Goal: Ask a question: Seek information or help from site administrators or community

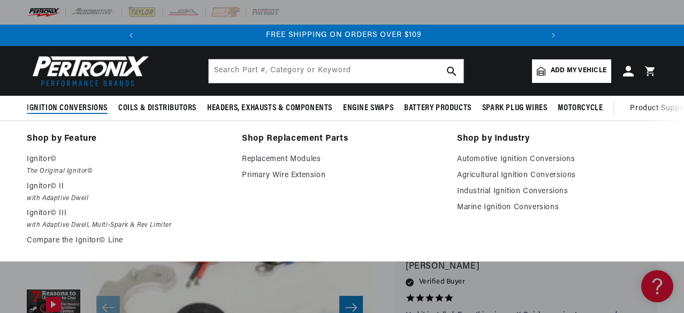
click at [75, 105] on span "Ignition Conversions" at bounding box center [67, 108] width 81 height 11
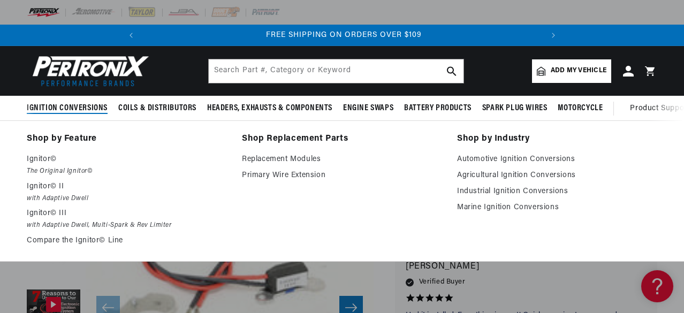
click at [71, 138] on link "Shop by Feature" at bounding box center [127, 139] width 200 height 15
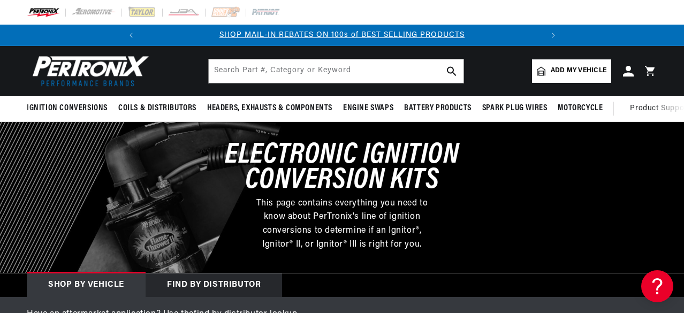
drag, startPoint x: 0, startPoint y: 0, endPoint x: 103, endPoint y: 278, distance: 296.1
click at [103, 278] on div "Shop by vehicle" at bounding box center [86, 285] width 119 height 24
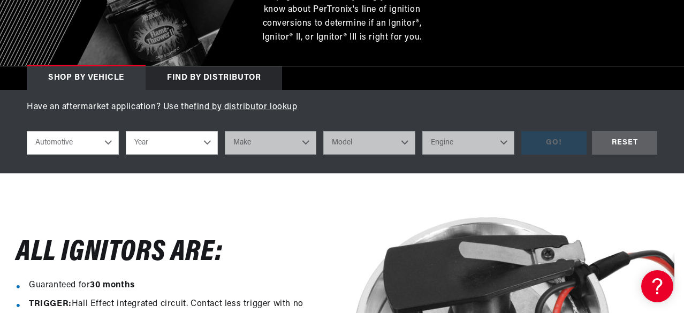
scroll to position [210, 0]
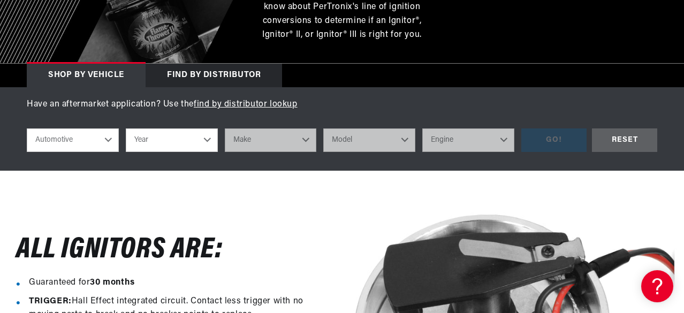
click at [109, 144] on select "Automotive Agricultural Industrial Marine Motorcycle" at bounding box center [73, 140] width 92 height 24
click at [27, 129] on select "Automotive Agricultural Industrial Marine Motorcycle" at bounding box center [73, 140] width 92 height 24
select select "Industrial"
click at [205, 138] on select "Year 1990 1986 1984 1983 1982 1981 1980 1979 1978 1977 1976 1975 1974 1973 1972…" at bounding box center [172, 140] width 92 height 24
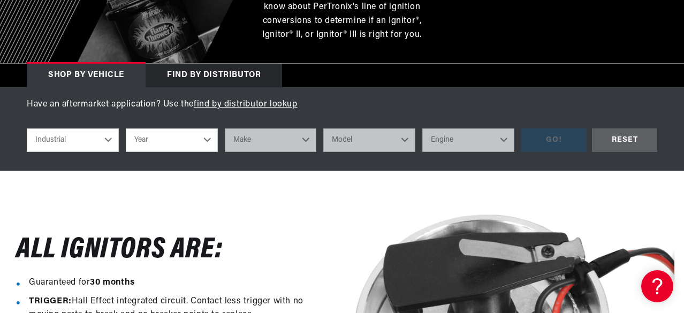
select select "1969"
click at [126, 129] on select "Year 1990 1986 1984 1983 1982 1981 1980 1979 1978 1977 1976 1975 1974 1973 1972…" at bounding box center [172, 140] width 92 height 24
select select "1969"
click at [279, 143] on select "Make Allis Chalmers Clark Dodge Eaton, Yale, Towne IHC Truck Massey Ferguson Mi…" at bounding box center [271, 140] width 92 height 24
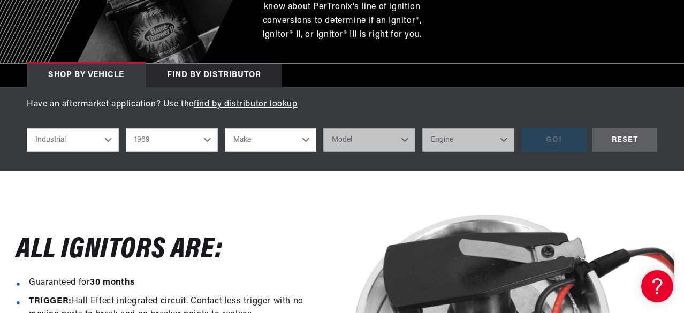
scroll to position [0, 399]
select select "Dodge"
click at [225, 129] on select "Make Allis Chalmers Clark Dodge Eaton, Yale, Towne IHC Truck Massey Ferguson Mi…" at bounding box center [271, 140] width 92 height 24
select select "Dodge"
click at [106, 139] on select "Automotive Agricultural Industrial Marine Motorcycle" at bounding box center [73, 140] width 92 height 24
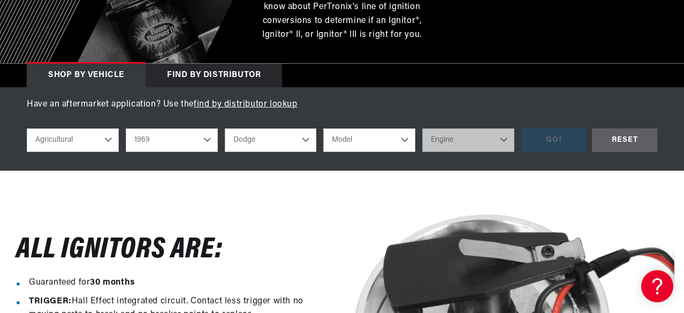
click at [27, 129] on select "Automotive Agricultural Industrial Marine Motorcycle" at bounding box center [73, 140] width 92 height 24
select select "Agricultural"
select select "Year"
select select "Make"
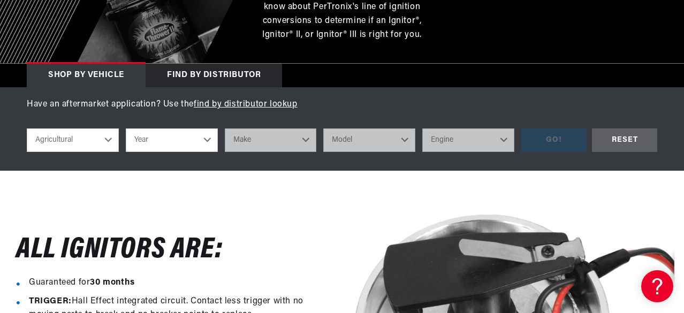
click at [196, 140] on select "Year [DATE] 1965 1964 1960 1959 1958 1957 1939 1938 1937" at bounding box center [172, 140] width 92 height 24
click at [108, 140] on select "Automotive Agricultural Industrial Marine Motorcycle" at bounding box center [73, 140] width 92 height 24
click at [111, 138] on select "Automotive Agricultural Industrial Marine Motorcycle" at bounding box center [73, 140] width 92 height 24
click at [27, 129] on select "Automotive Agricultural Industrial Marine Motorcycle" at bounding box center [73, 140] width 92 height 24
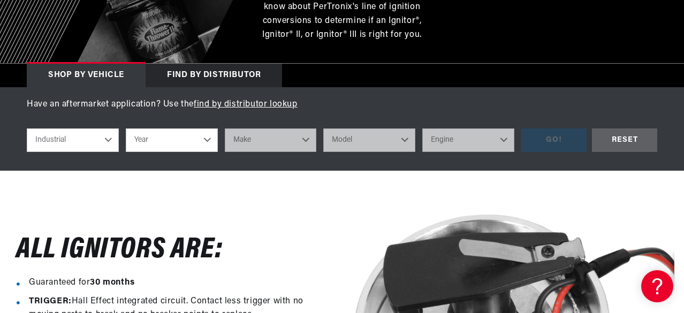
scroll to position [0, 0]
click at [183, 138] on select "Year 1990 1986 1984 1983 1982 1981 1980 1979 1978 1977 1976 1975 1974 1973 1972…" at bounding box center [172, 140] width 92 height 24
click at [108, 139] on select "Automotive Agricultural Industrial Marine Motorcycle" at bounding box center [73, 140] width 92 height 24
click at [27, 129] on select "Automotive Agricultural Industrial Marine Motorcycle" at bounding box center [73, 140] width 92 height 24
select select "Agricultural"
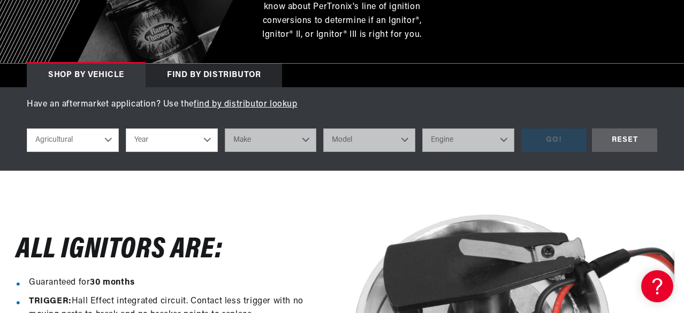
click at [149, 141] on select "Year [DATE] 1965 1964 1960 1959 1958 1957 1939 1938 1937" at bounding box center [172, 140] width 92 height 24
select select "1970"
click at [126, 129] on select "Year [DATE] 1965 1964 1960 1959 1958 1957 1939 1938 1937" at bounding box center [172, 140] width 92 height 24
click at [273, 134] on select "Make International Harvester" at bounding box center [271, 140] width 92 height 24
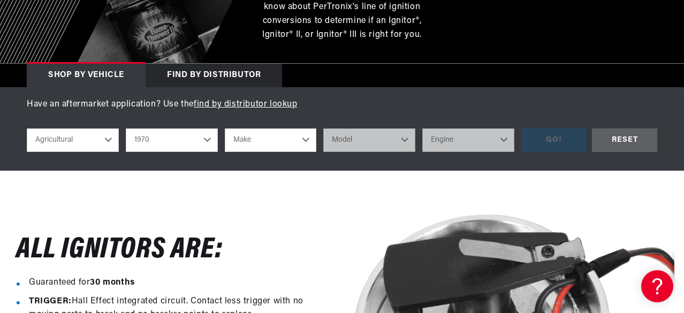
click at [192, 139] on select "1970 1965 1964 1960 1959 1958 1957 1939 1938 1937" at bounding box center [172, 140] width 92 height 24
click at [126, 129] on select "1970 1965 1964 1960 1959 1958 1957 1939 1938 1937" at bounding box center [172, 140] width 92 height 24
select select "1964"
click at [275, 137] on select "Make [PERSON_NAME]" at bounding box center [271, 140] width 92 height 24
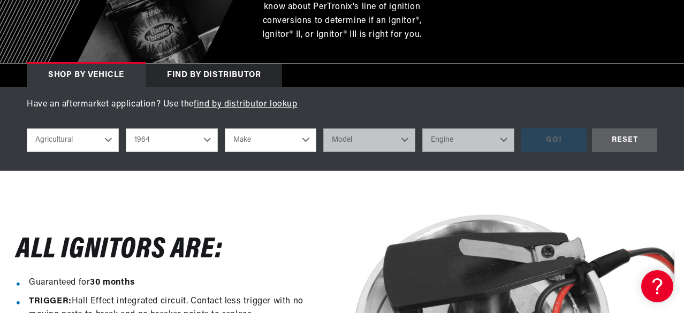
click at [108, 138] on select "Automotive Agricultural Industrial Marine Motorcycle" at bounding box center [73, 140] width 92 height 24
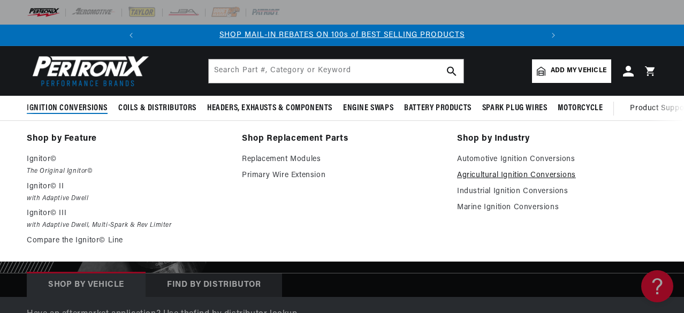
click at [483, 174] on link "Agricultural Ignition Conversions" at bounding box center [557, 175] width 200 height 13
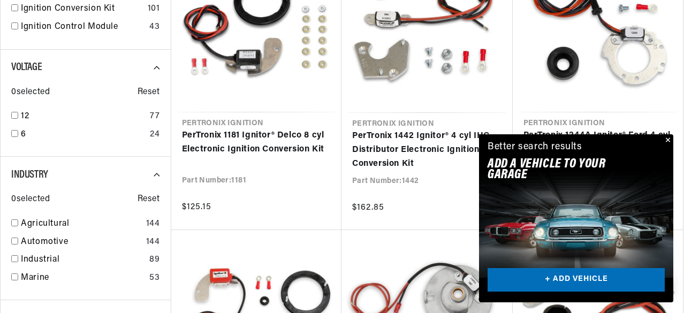
scroll to position [417, 0]
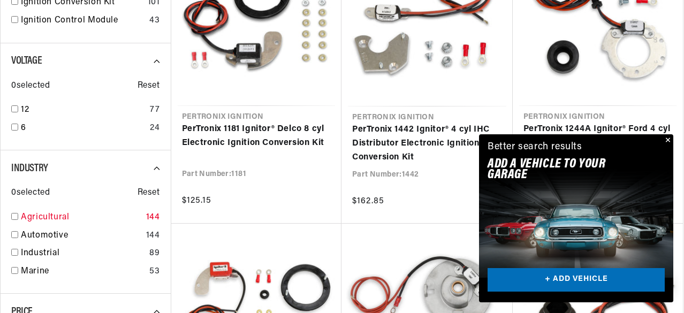
click at [11, 218] on div "Industry 0 selected Reset Agricultural 144 Automotive 144 Industrial 89 Marine …" at bounding box center [85, 221] width 171 height 143
click at [14, 216] on input "checkbox" at bounding box center [14, 216] width 7 height 7
checkbox input "true"
click at [670, 140] on button "Close" at bounding box center [666, 140] width 13 height 13
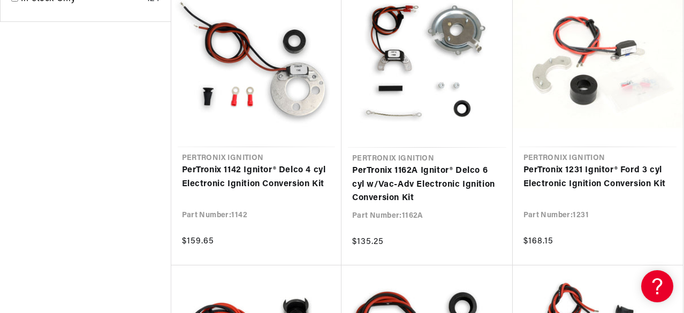
scroll to position [968, 0]
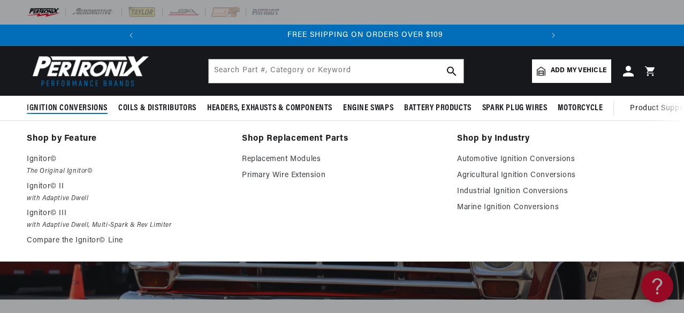
scroll to position [0, 399]
click at [485, 192] on link "Industrial Ignition Conversions" at bounding box center [557, 191] width 200 height 13
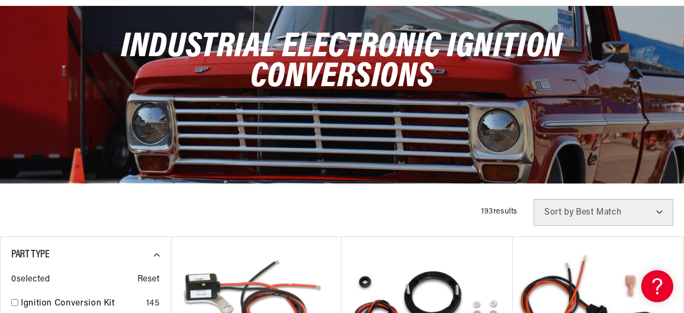
scroll to position [217, 0]
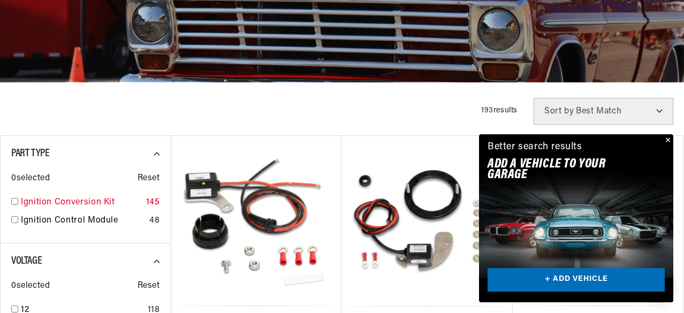
click at [15, 201] on input "checkbox" at bounding box center [14, 201] width 7 height 7
checkbox input "true"
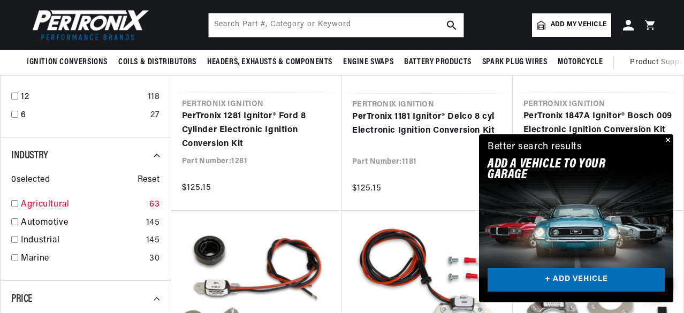
click at [16, 200] on div "Agricultural 63" at bounding box center [85, 207] width 149 height 18
checkbox input "true"
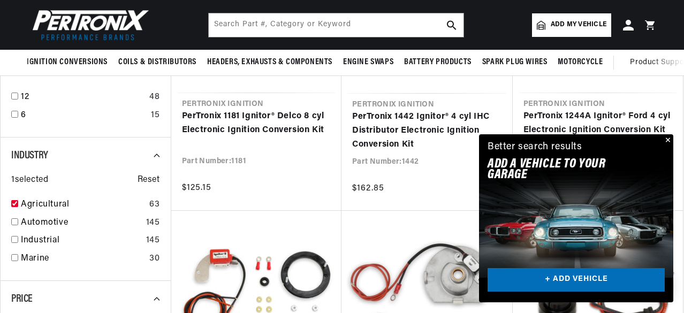
click at [671, 140] on button "Close" at bounding box center [666, 140] width 13 height 13
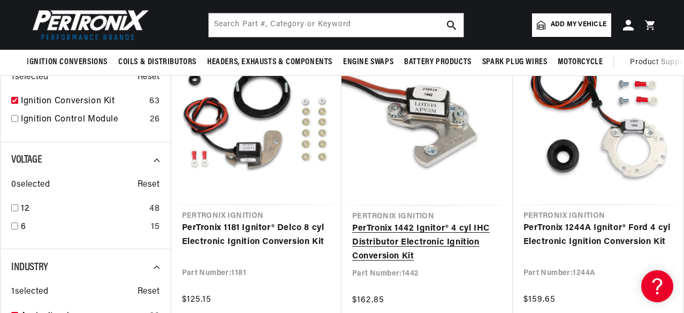
scroll to position [142, 0]
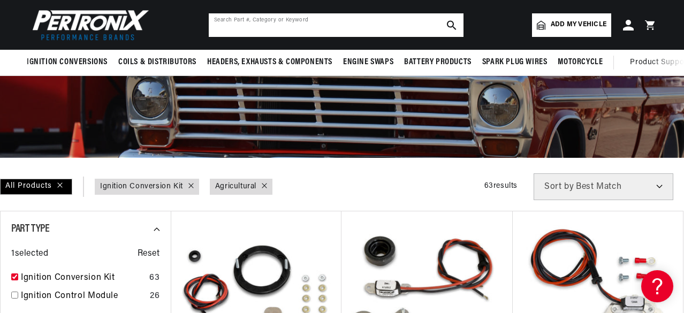
click at [259, 29] on input "text" at bounding box center [336, 25] width 255 height 24
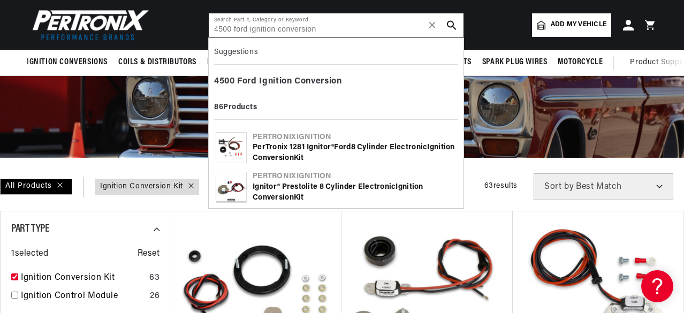
type input "4500 ford ignition conversion"
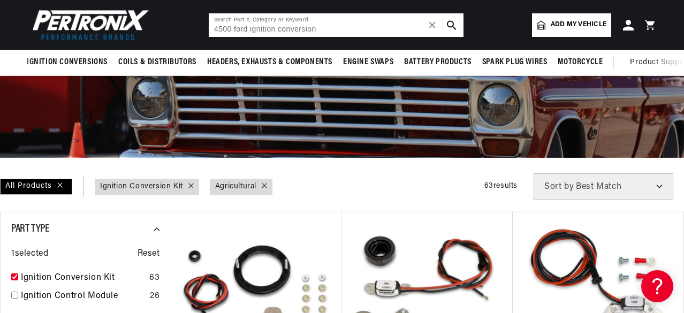
scroll to position [0, 35]
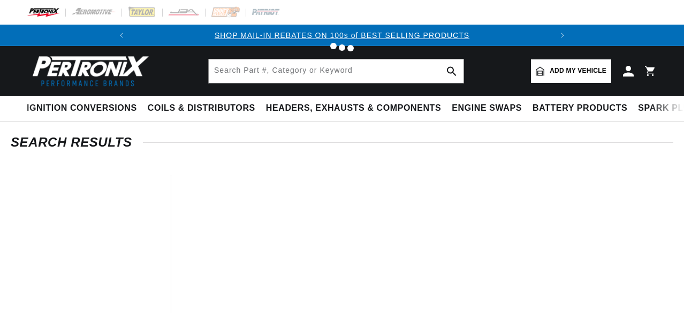
type input "ford ignition conversion"
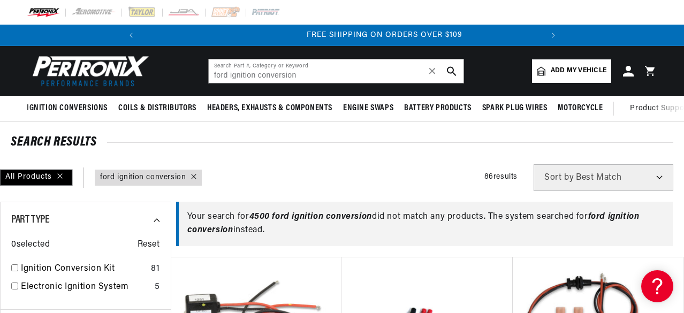
scroll to position [0, 399]
click at [59, 177] on div "All Products" at bounding box center [36, 178] width 72 height 16
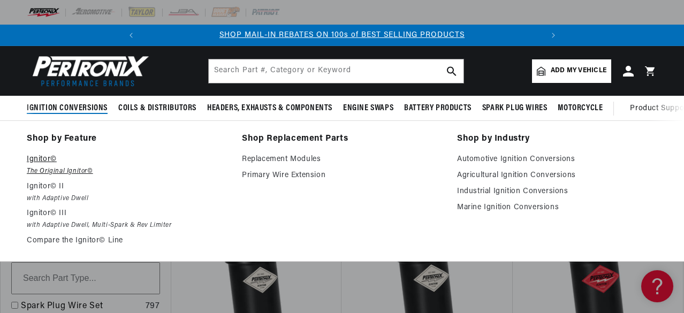
click at [66, 168] on em "The Original Ignitor©" at bounding box center [127, 171] width 200 height 11
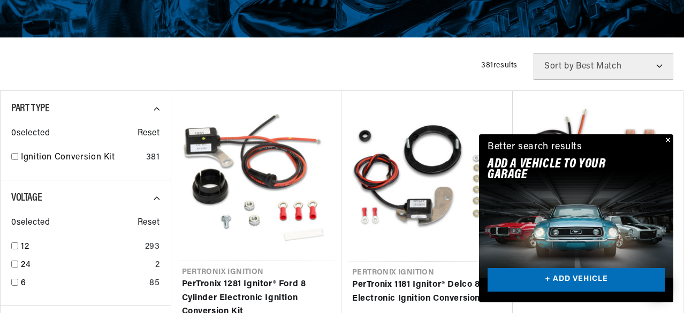
scroll to position [242, 0]
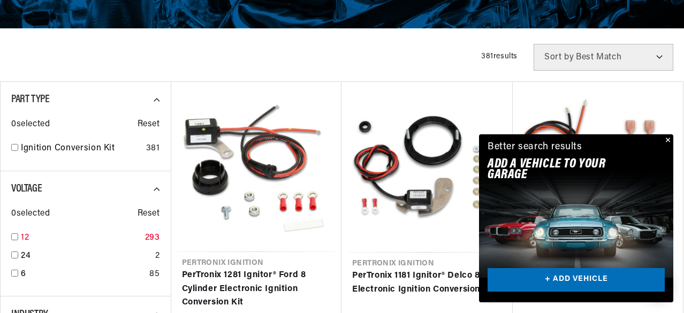
click at [16, 237] on input "checkbox" at bounding box center [14, 236] width 7 height 7
checkbox input "true"
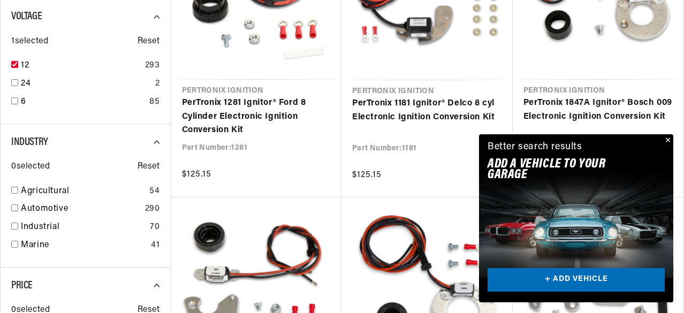
scroll to position [415, 0]
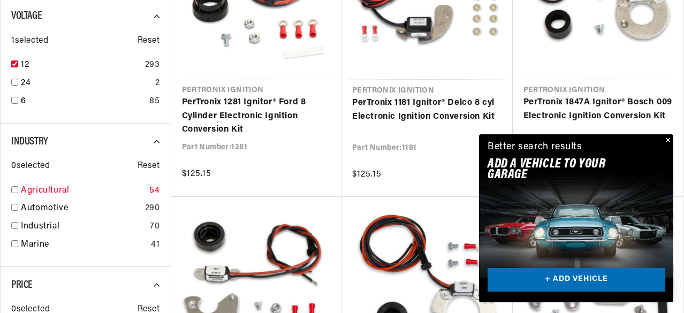
click at [17, 188] on input "checkbox" at bounding box center [14, 189] width 7 height 7
checkbox input "true"
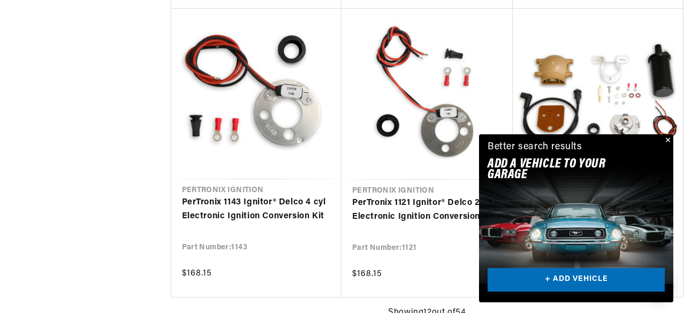
click at [583, 279] on link "+ ADD VEHICLE" at bounding box center [575, 280] width 177 height 24
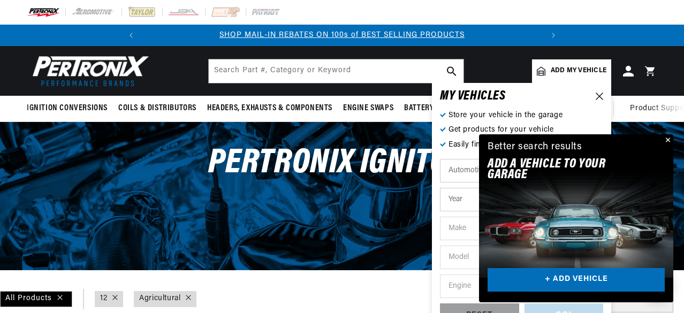
click at [667, 139] on button "Close" at bounding box center [666, 140] width 13 height 13
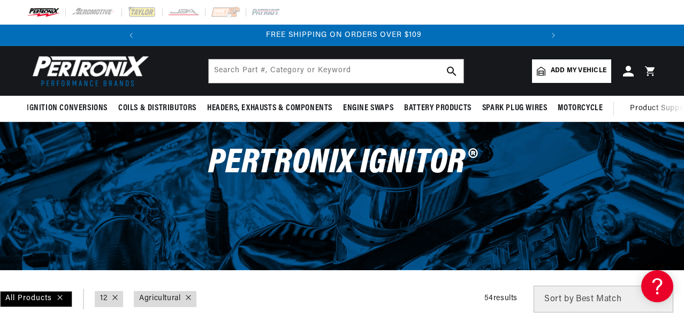
click at [573, 67] on span "Add my vehicle" at bounding box center [579, 71] width 56 height 10
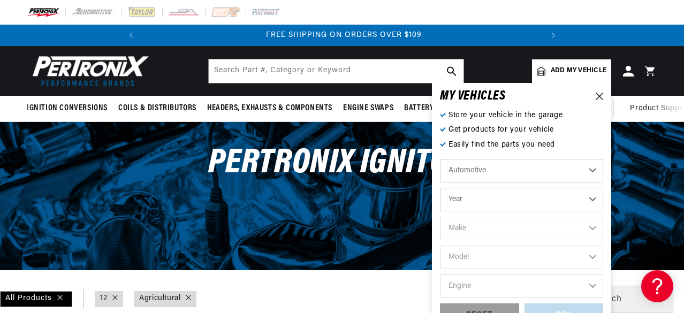
click at [485, 171] on select "Automotive Agricultural Industrial Marine Motorcycle" at bounding box center [521, 171] width 163 height 24
click at [440, 159] on select "Automotive Agricultural Industrial Marine Motorcycle" at bounding box center [521, 171] width 163 height 24
select select "Agricultural"
click at [469, 203] on select "Year [DATE] 1965 1964 1960 1959 1958 1957 1939 1938 1937" at bounding box center [521, 200] width 163 height 24
select select "1957"
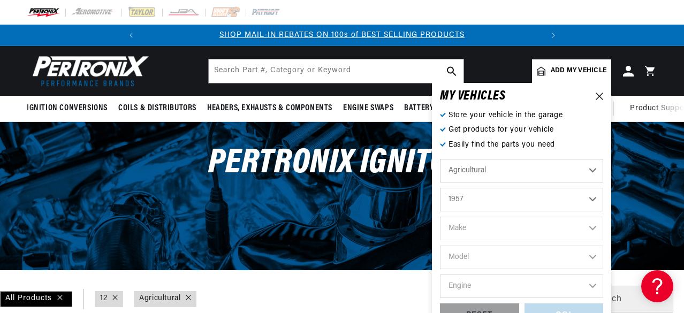
click at [440, 188] on select "Year [DATE] 1965 1964 1960 1959 1958 1957 1939 1938 1937" at bounding box center [521, 200] width 163 height 24
select select "1957"
click at [485, 231] on select "Make John Bean" at bounding box center [521, 229] width 163 height 24
click at [513, 166] on select "Automotive Agricultural Industrial Marine Motorcycle" at bounding box center [521, 171] width 163 height 24
click at [440, 159] on select "Automotive Agricultural Industrial Marine Motorcycle" at bounding box center [521, 171] width 163 height 24
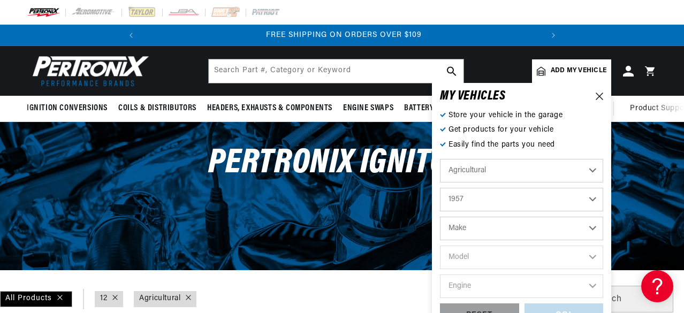
select select "Industrial"
click at [477, 197] on select "1990 1986 1984 1983 1982 1981 1980 1979 1978 1977 1976 1975 1974 1973 1972 1971…" at bounding box center [521, 200] width 163 height 24
click at [440, 188] on select "1990 1986 1984 1983 1982 1981 1980 1979 1978 1977 1976 1975 1974 1973 1972 1971…" at bounding box center [521, 200] width 163 height 24
select select "1969"
click at [520, 232] on select "Make Allis Chalmers Clark Dodge Eaton, Yale, Towne IHC Truck Massey Ferguson Mi…" at bounding box center [521, 229] width 163 height 24
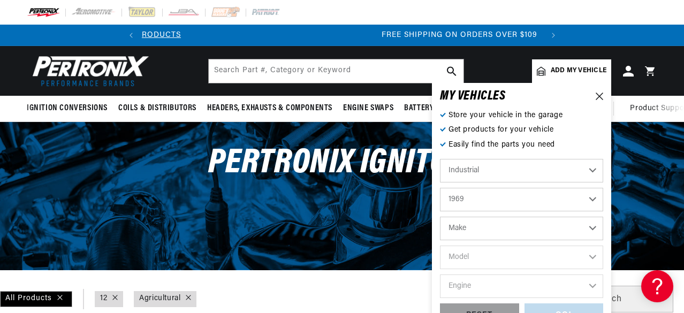
scroll to position [0, 399]
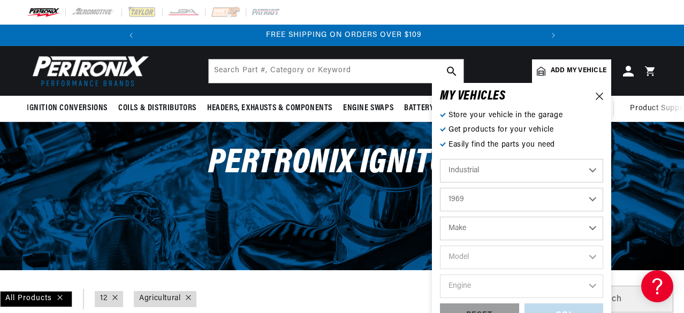
click at [485, 225] on select "Make Allis Chalmers Clark Dodge Eaton, Yale, Towne IHC Truck Massey Ferguson Mi…" at bounding box center [521, 229] width 163 height 24
click at [599, 98] on icon at bounding box center [599, 96] width 7 height 7
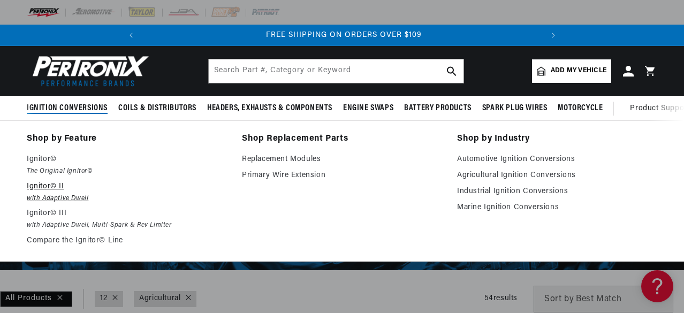
click at [47, 190] on p "Ignitor© II" at bounding box center [127, 186] width 200 height 13
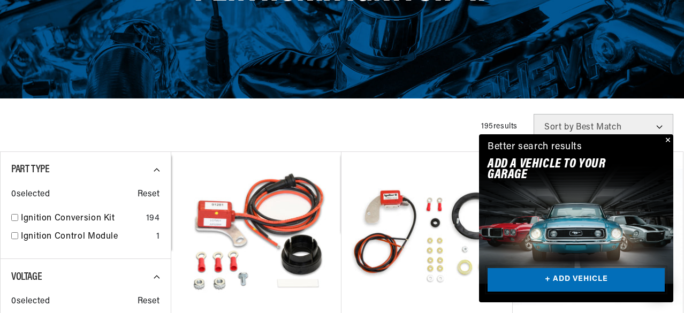
scroll to position [0, 378]
click at [570, 273] on link "+ ADD VEHICLE" at bounding box center [575, 280] width 177 height 24
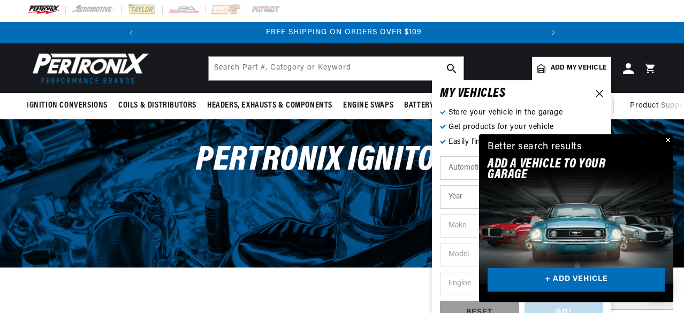
scroll to position [0, 0]
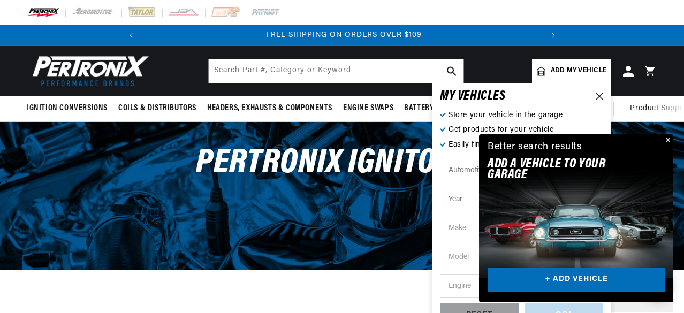
click at [667, 138] on button "Close" at bounding box center [666, 140] width 13 height 13
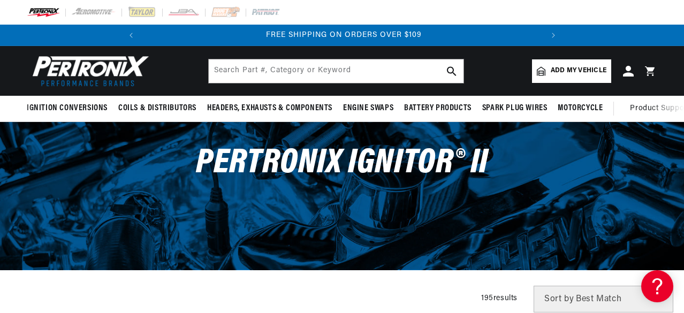
click at [568, 72] on span "Add my vehicle" at bounding box center [579, 71] width 56 height 10
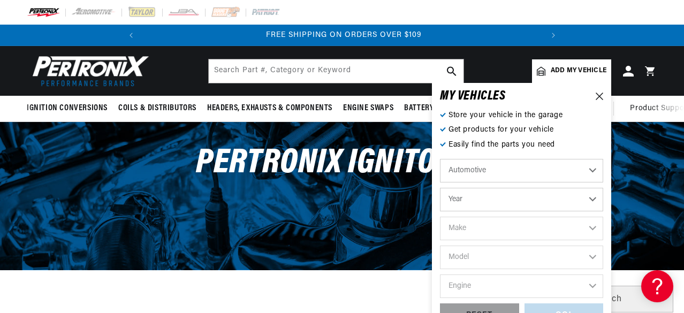
click at [472, 169] on select "Automotive Agricultural Industrial Marine Motorcycle" at bounding box center [521, 171] width 163 height 24
click at [440, 159] on select "Automotive Agricultural Industrial Marine Motorcycle" at bounding box center [521, 171] width 163 height 24
select select "Agricultural"
click at [477, 200] on select "Year [DATE] 1965 1964 1960 1959 1958 1957 1939 1938 1937" at bounding box center [521, 200] width 163 height 24
select select "1964"
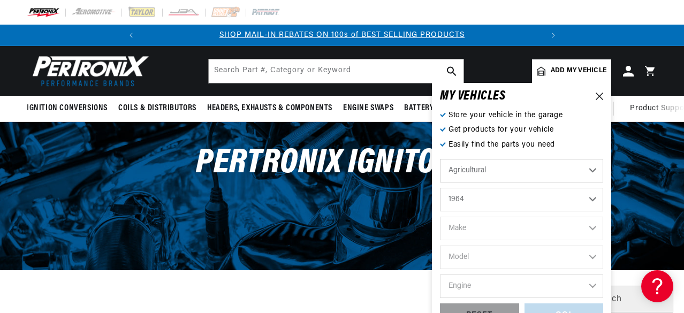
click at [440, 188] on select "Year [DATE] 1965 1964 1960 1959 1958 1957 1939 1938 1937" at bounding box center [521, 200] width 163 height 24
select select "1964"
click at [511, 226] on select "Make [PERSON_NAME]" at bounding box center [521, 229] width 163 height 24
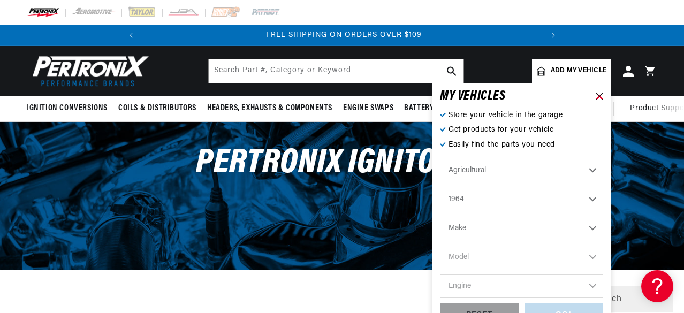
click at [599, 96] on icon at bounding box center [599, 96] width 7 height 7
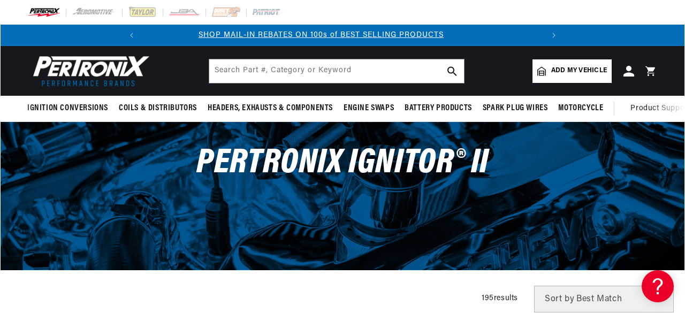
scroll to position [0, 0]
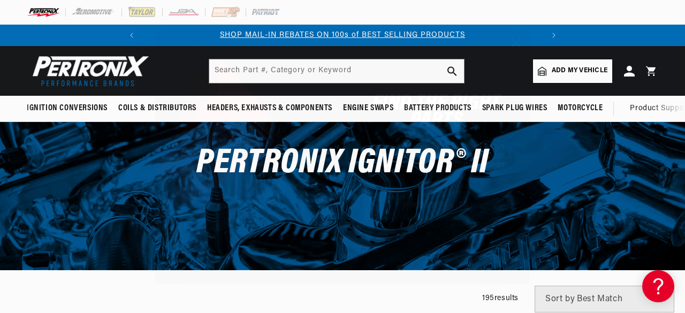
click at [433, 202] on button "FIND MY PARTS" at bounding box center [436, 205] width 144 height 29
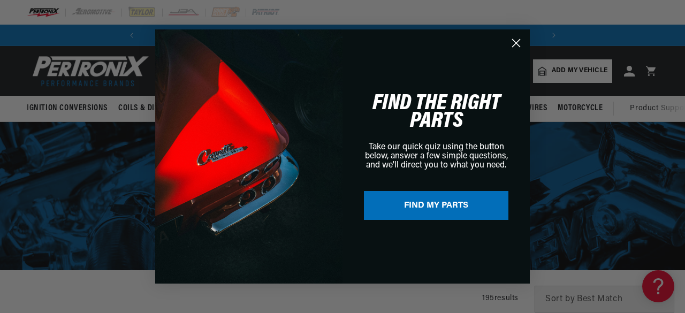
click at [514, 38] on circle "Close dialog" at bounding box center [516, 43] width 18 height 18
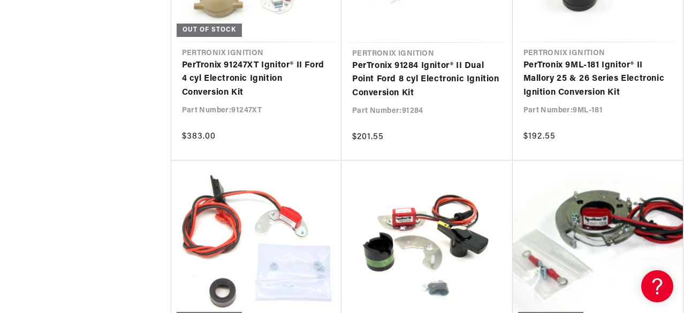
scroll to position [0, 378]
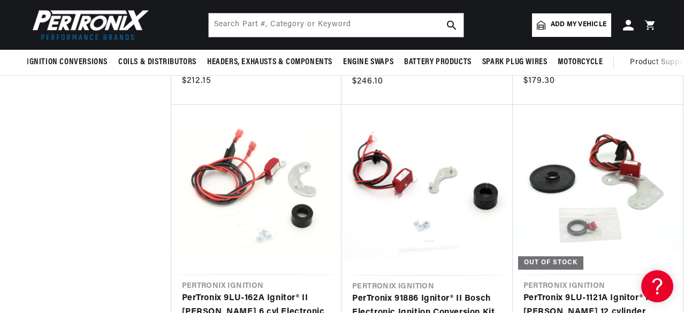
scroll to position [9452, 0]
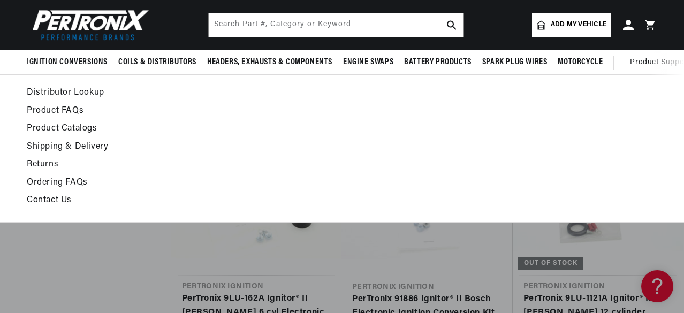
click at [647, 59] on span "Product Support" at bounding box center [659, 63] width 59 height 12
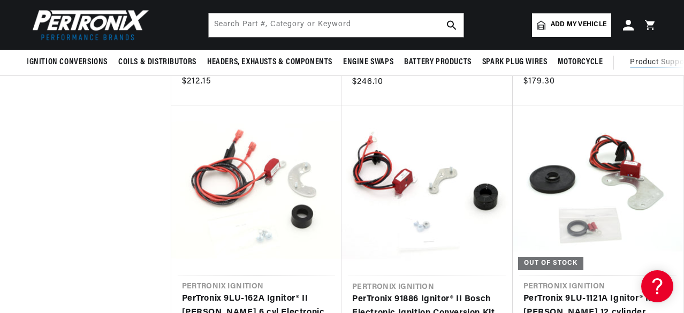
scroll to position [0, 0]
click at [647, 59] on span "Product Support" at bounding box center [659, 63] width 59 height 12
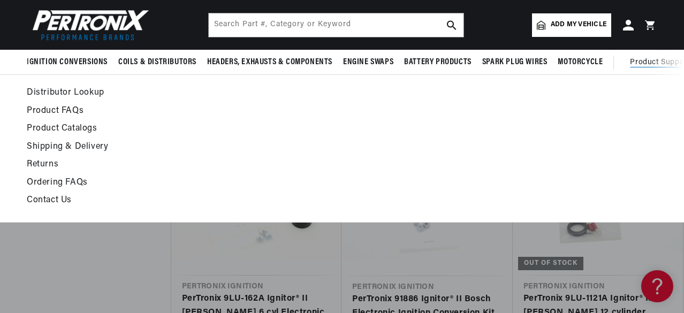
click at [58, 204] on link "Contact Us" at bounding box center [256, 200] width 458 height 15
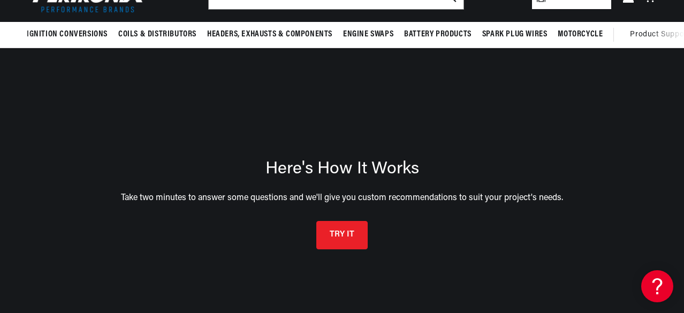
scroll to position [82, 0]
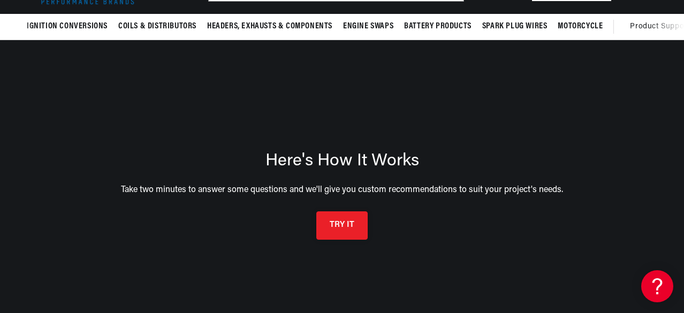
click at [336, 227] on button "TRY IT" at bounding box center [341, 225] width 51 height 28
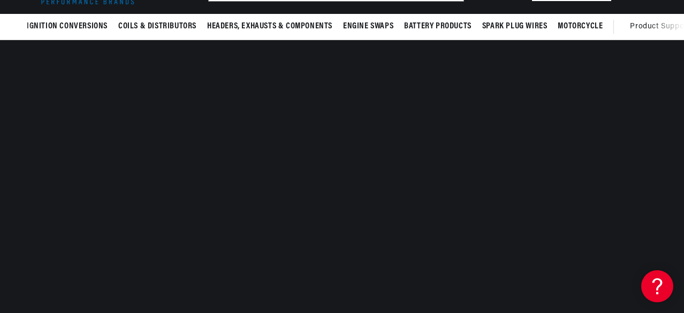
scroll to position [78, 0]
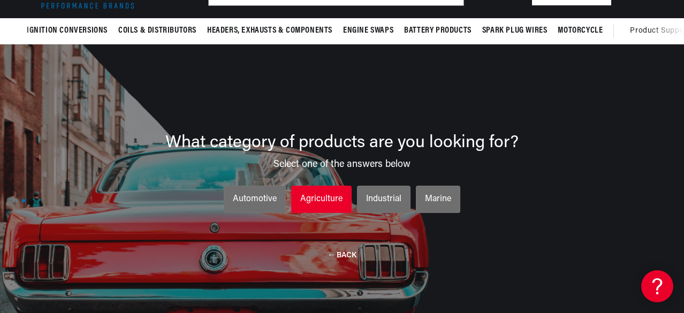
click at [316, 199] on div "Agriculture" at bounding box center [321, 200] width 42 height 14
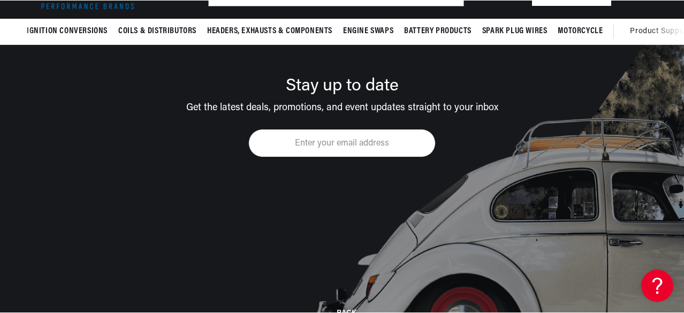
scroll to position [0, 399]
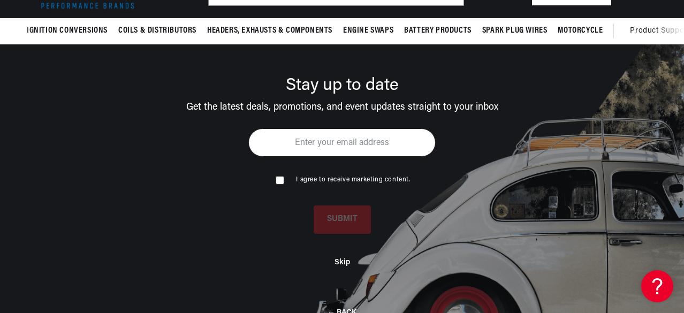
click at [317, 145] on input "email" at bounding box center [341, 142] width 187 height 28
click at [365, 141] on input "email" at bounding box center [341, 142] width 187 height 28
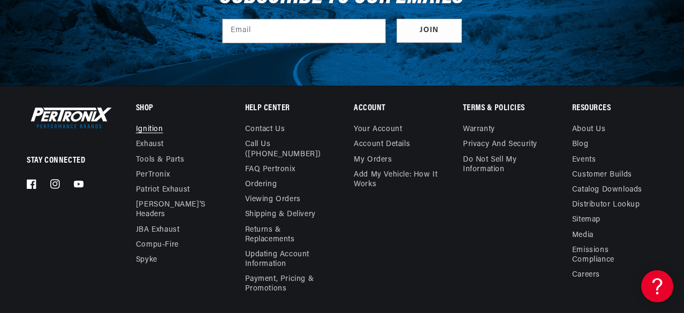
scroll to position [486, 0]
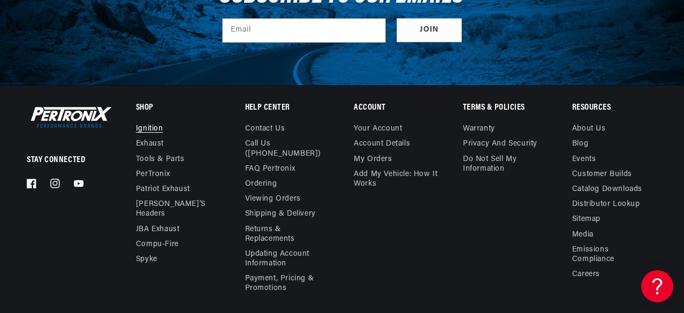
click at [150, 129] on link "Ignition" at bounding box center [149, 130] width 27 height 12
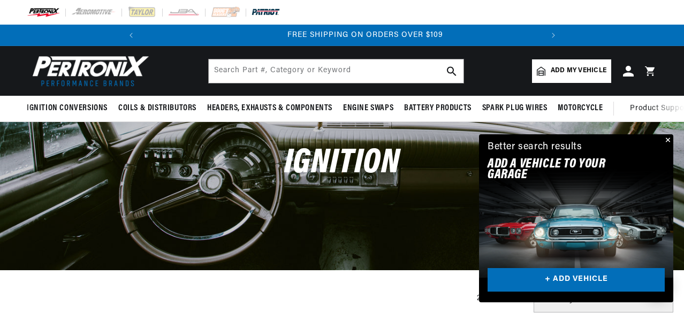
scroll to position [0, 399]
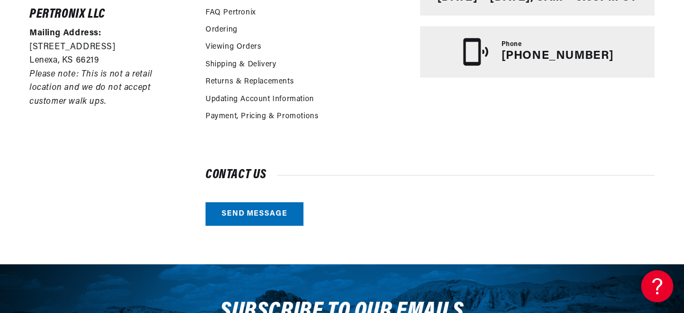
scroll to position [330, 0]
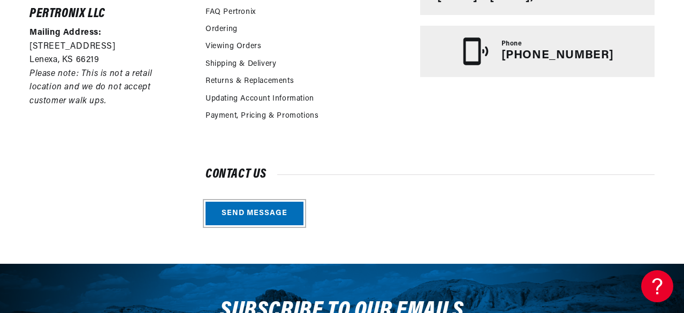
click at [252, 210] on link "Send message" at bounding box center [254, 214] width 98 height 24
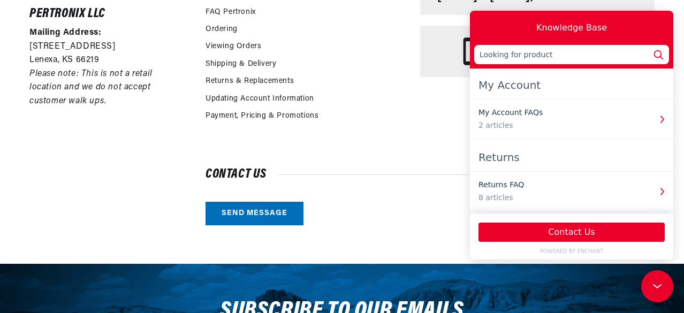
scroll to position [0, 399]
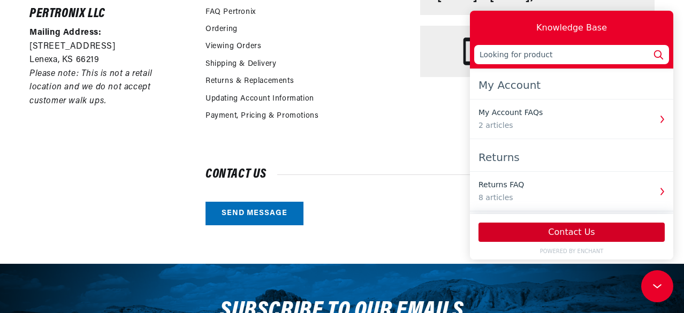
type input "Looking for product"
click at [549, 227] on button "Contact Us" at bounding box center [571, 232] width 186 height 19
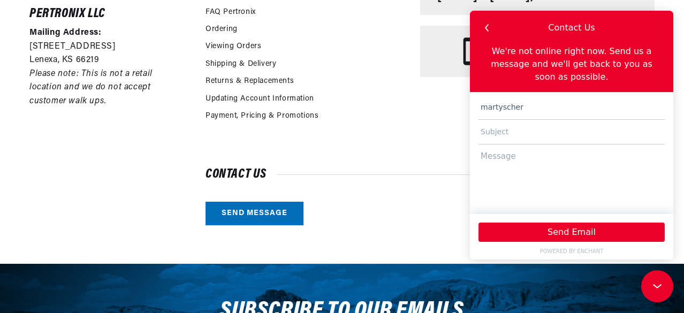
scroll to position [0, 0]
type input "martyscher"
click at [519, 127] on input "text" at bounding box center [571, 132] width 186 height 25
type input "looking for available part"
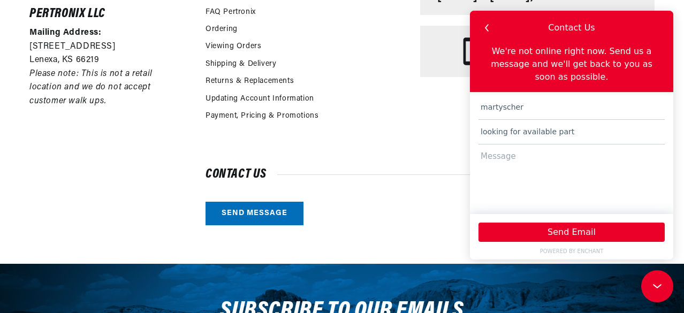
click at [501, 147] on textarea at bounding box center [571, 173] width 186 height 59
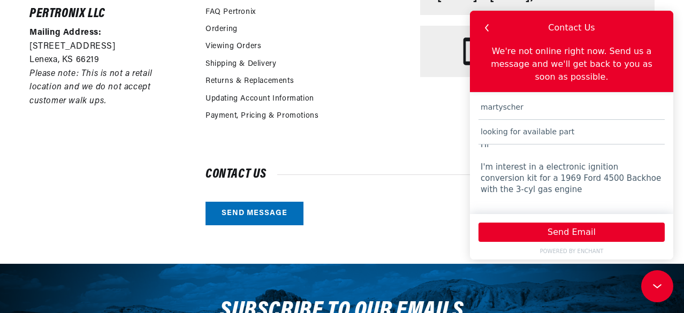
scroll to position [0, 0]
click at [513, 199] on textarea "Hi I'm interest in a electronic ignition conversion kit for a 1969 Ford 4500 Ba…" at bounding box center [571, 173] width 186 height 59
click at [639, 199] on textarea "Hi I'm interest in a electronic ignition conversion kit for a 1969 Ford 4500 Ba…" at bounding box center [571, 173] width 186 height 59
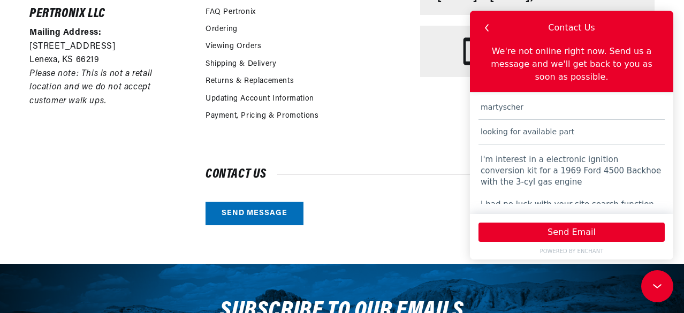
drag, startPoint x: 639, startPoint y: 199, endPoint x: 684, endPoint y: 170, distance: 54.2
click at [673, 170] on html "Knowledge Base Looking for product Ignition Products FAQ 10 articles JBA Perfor…" at bounding box center [571, 135] width 203 height 249
type textarea "Hi I'm interest in a electronic ignition conversion kit for a 1969 Ford 4500 Ba…"
click at [566, 208] on div "martyscher looking for available part Hi I'm interest in a electronic ignition …" at bounding box center [571, 153] width 203 height 122
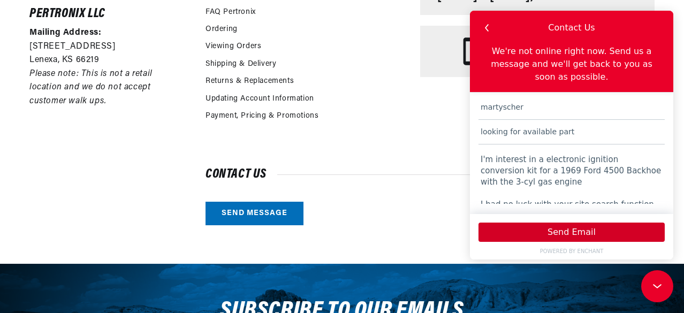
click at [565, 231] on button "Send Email" at bounding box center [571, 232] width 186 height 19
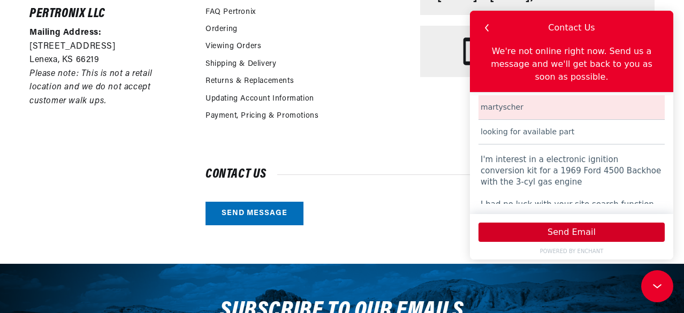
scroll to position [0, 399]
click at [565, 231] on button "Send Email" at bounding box center [571, 232] width 186 height 19
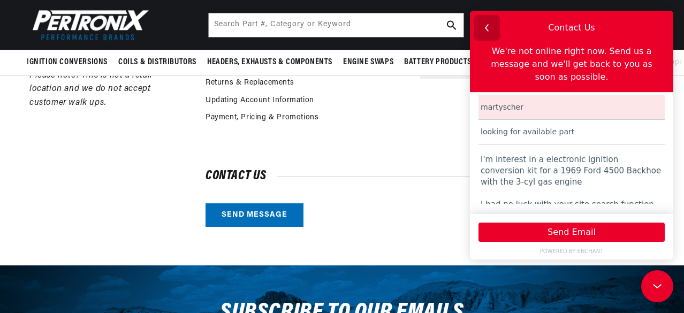
scroll to position [317, 0]
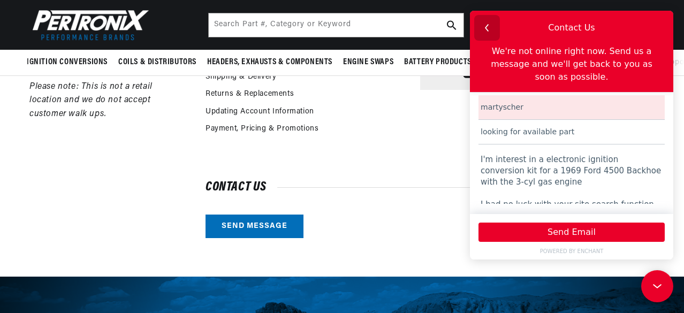
click at [487, 28] on icon "button" at bounding box center [487, 28] width 14 height 14
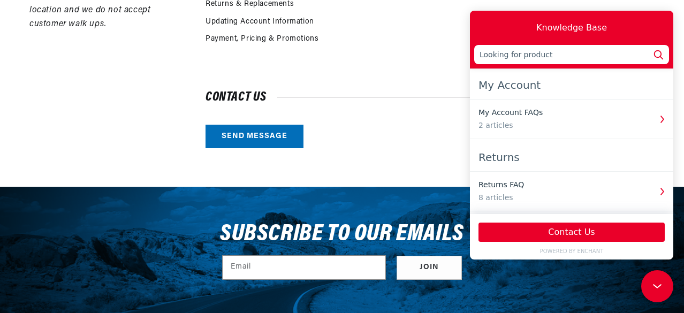
scroll to position [0, 0]
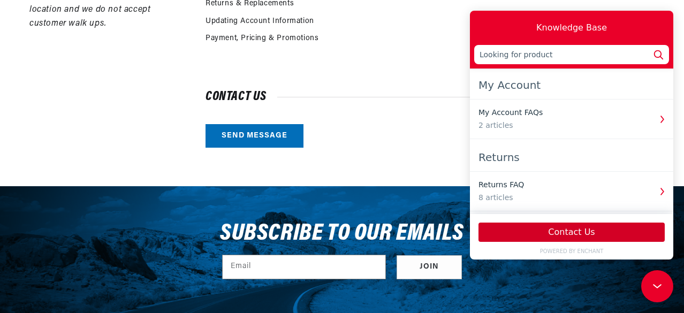
click at [582, 228] on button "Contact Us" at bounding box center [571, 232] width 186 height 19
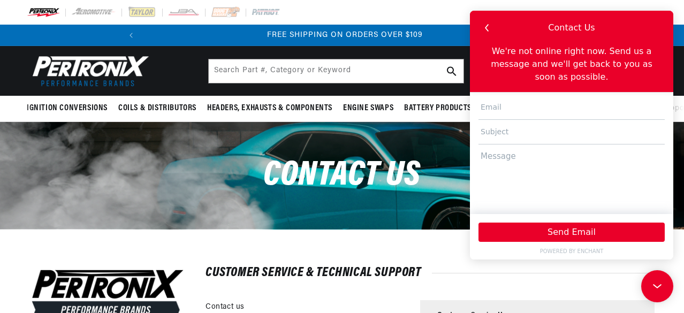
scroll to position [0, 399]
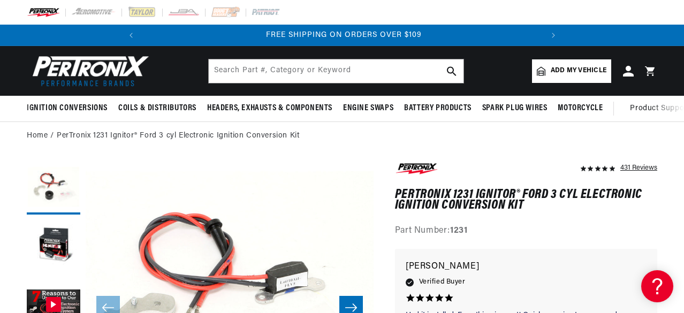
scroll to position [0, 364]
